Goal: Task Accomplishment & Management: Manage account settings

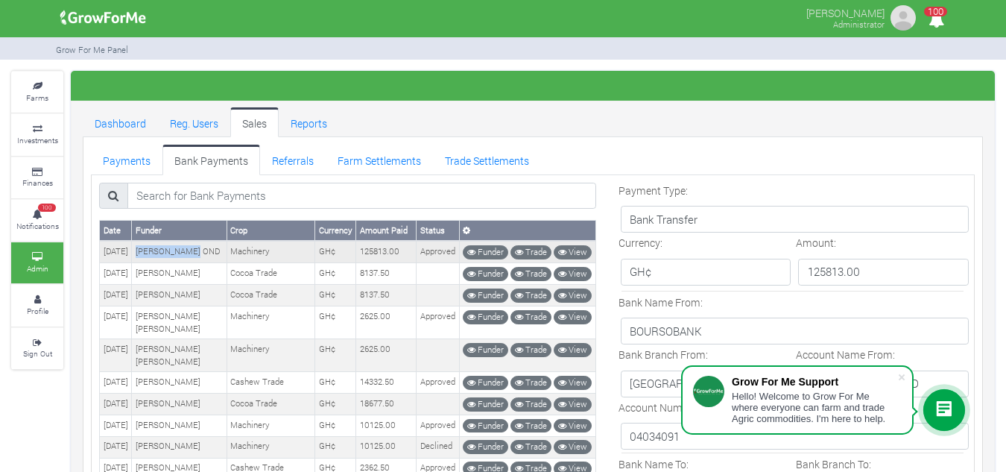
drag, startPoint x: 219, startPoint y: 253, endPoint x: 157, endPoint y: 259, distance: 62.1
click at [157, 259] on td "[PERSON_NAME] OND" at bounding box center [179, 252] width 95 height 22
click at [578, 253] on link "View" at bounding box center [573, 252] width 38 height 14
drag, startPoint x: 220, startPoint y: 250, endPoint x: 155, endPoint y: 253, distance: 64.9
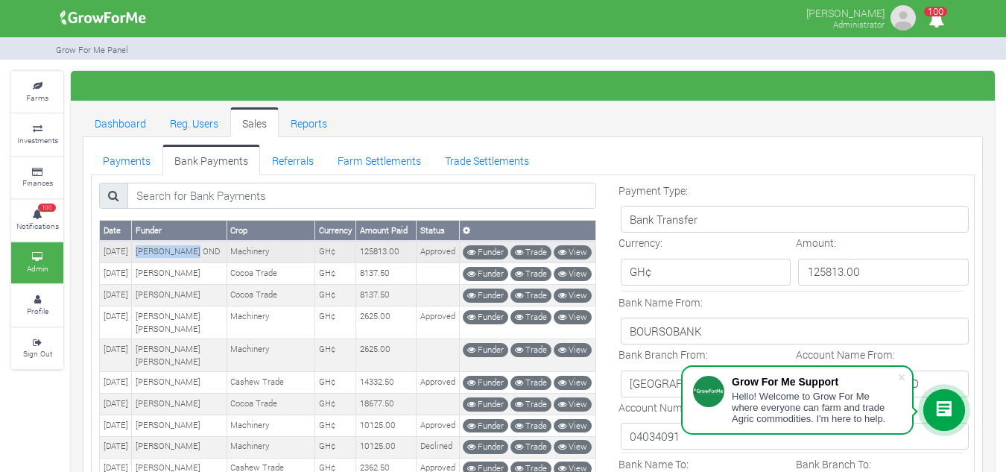
click at [155, 253] on td "[PERSON_NAME] OND" at bounding box center [179, 252] width 95 height 22
copy td "[PERSON_NAME] OND"
